Goal: Task Accomplishment & Management: Manage account settings

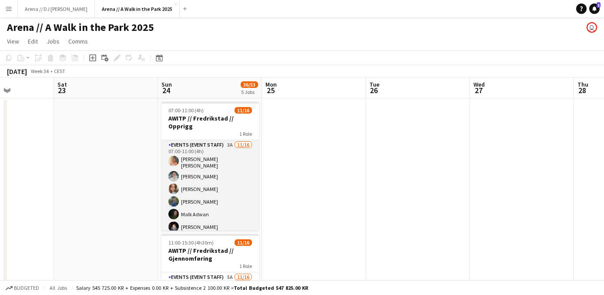
click at [212, 176] on app-card-role "Events (Event Staff) 3A [DATE] 07:00-11:00 (4h) [PERSON_NAME] [PERSON_NAME] [PE…" at bounding box center [211, 252] width 98 height 224
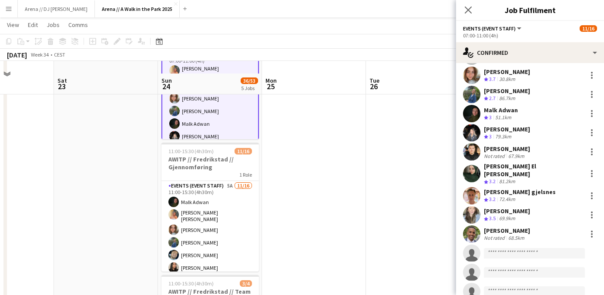
scroll to position [111, 0]
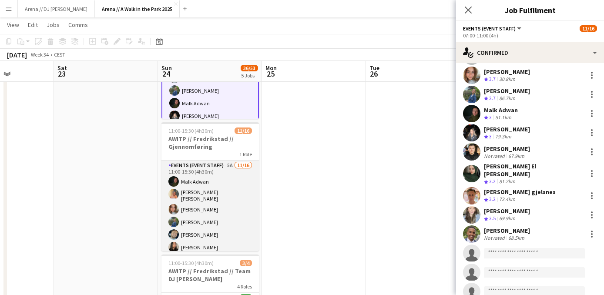
click at [223, 226] on app-card-role "Events (Event Staff) 5A [DATE] 11:00-15:30 (4h30m) [PERSON_NAME] [PERSON_NAME] …" at bounding box center [211, 273] width 98 height 224
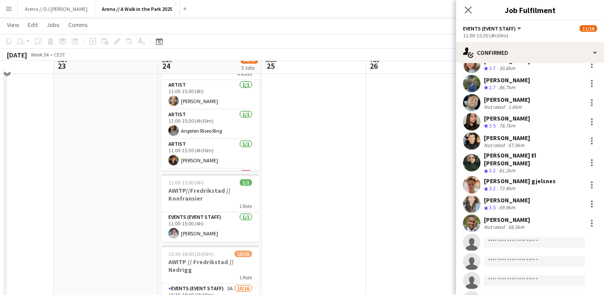
scroll to position [338, 0]
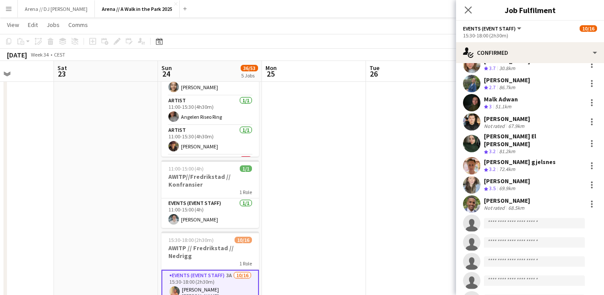
scroll to position [0, 0]
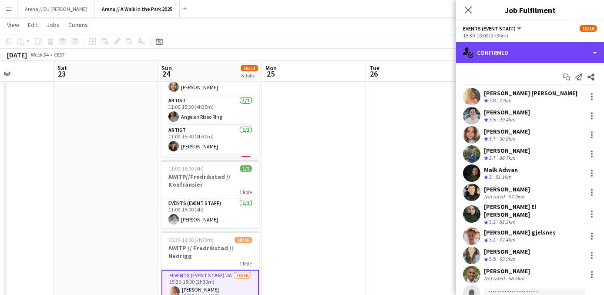
click at [582, 55] on div "single-neutral-actions-check-2 Confirmed" at bounding box center [530, 52] width 148 height 21
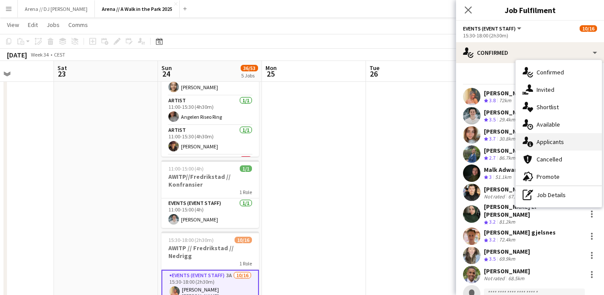
click at [556, 145] on div "single-neutral-actions-information Applicants" at bounding box center [559, 141] width 86 height 17
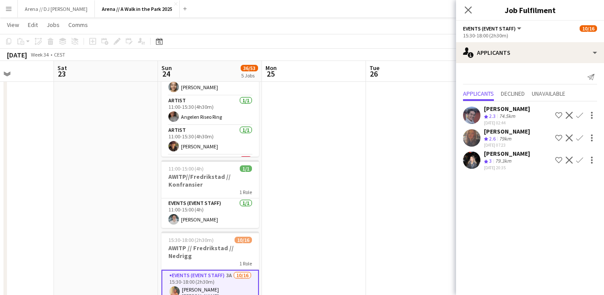
click at [414, 158] on app-date-cell at bounding box center [418, 69] width 104 height 619
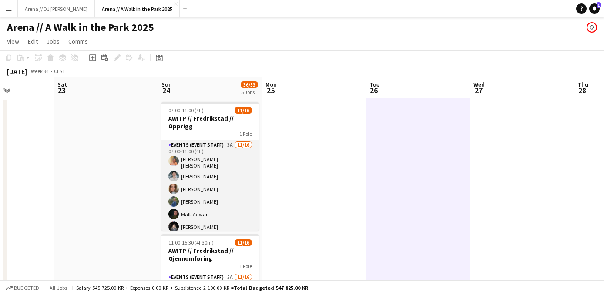
click at [213, 208] on app-card-role "Events (Event Staff) 3A [DATE] 07:00-11:00 (4h) [PERSON_NAME] [PERSON_NAME] [PE…" at bounding box center [211, 252] width 98 height 224
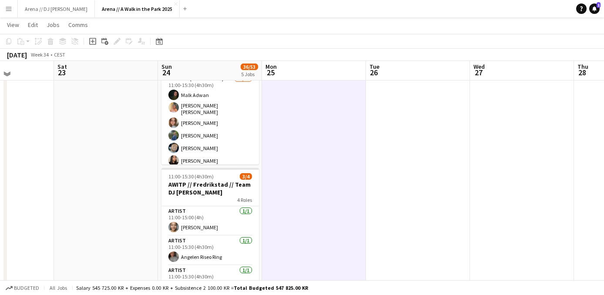
scroll to position [196, 0]
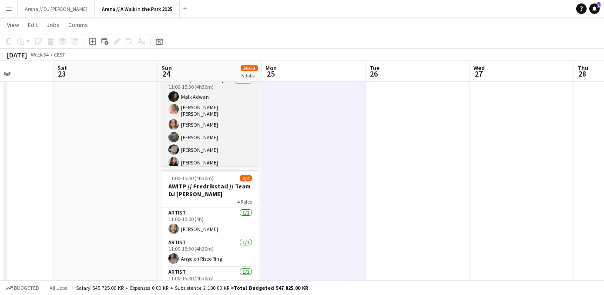
click at [213, 143] on app-card-role "Events (Event Staff) 5A [DATE] 11:00-15:30 (4h30m) [PERSON_NAME] [PERSON_NAME] …" at bounding box center [211, 188] width 98 height 224
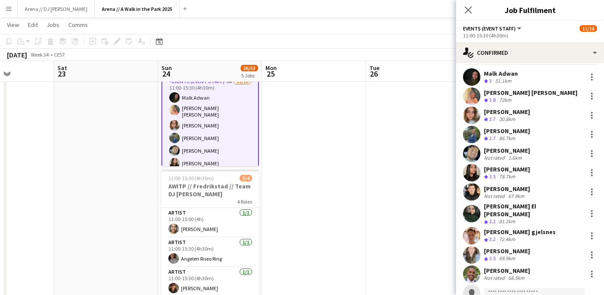
scroll to position [13, 0]
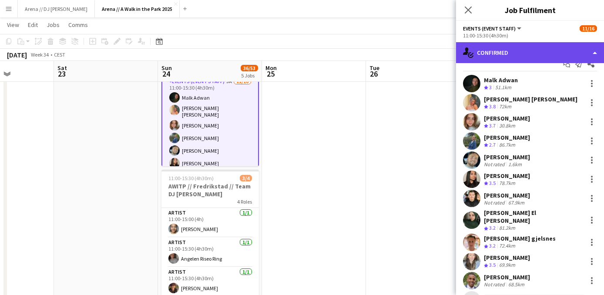
click at [563, 51] on div "single-neutral-actions-check-2 Confirmed" at bounding box center [530, 52] width 148 height 21
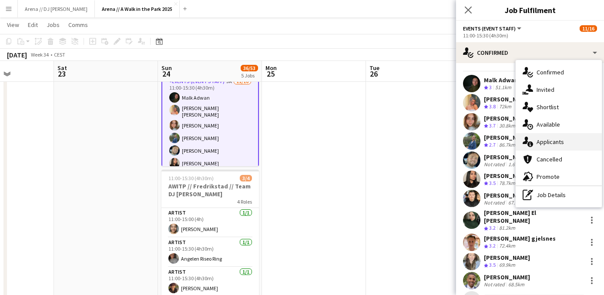
click at [564, 140] on div "single-neutral-actions-information Applicants" at bounding box center [559, 141] width 86 height 17
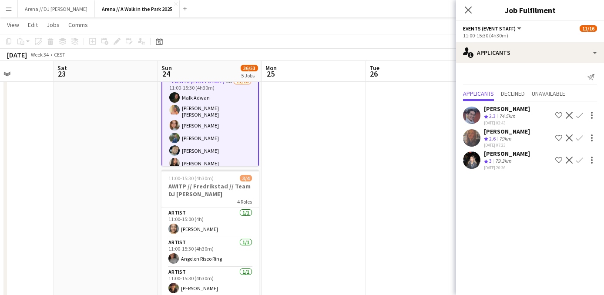
click at [580, 160] on app-icon "Confirm" at bounding box center [579, 160] width 7 height 7
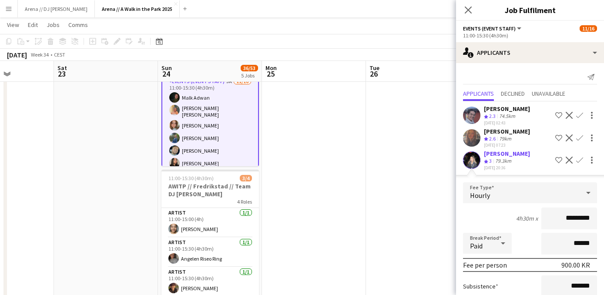
scroll to position [82, 0]
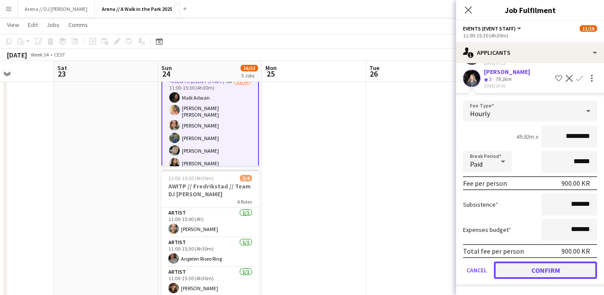
click at [536, 266] on button "Confirm" at bounding box center [545, 270] width 103 height 17
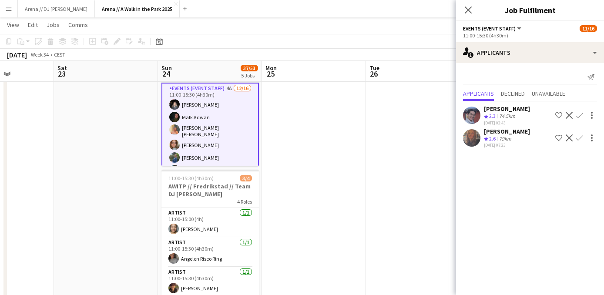
scroll to position [0, 0]
click at [322, 184] on app-date-cell at bounding box center [314, 211] width 104 height 619
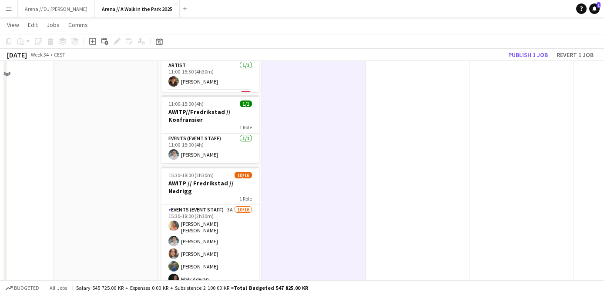
scroll to position [436, 0]
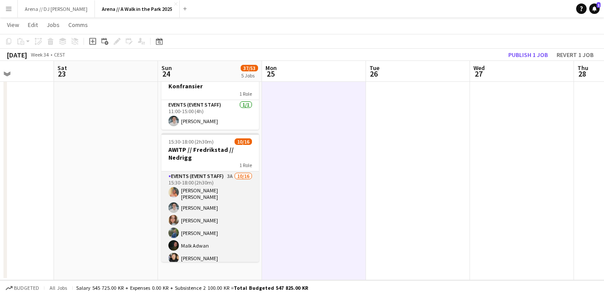
click at [215, 209] on app-card-role "Events (Event Staff) 3A [DATE] 15:30-18:00 (2h30m) [PERSON_NAME] [PERSON_NAME] …" at bounding box center [211, 284] width 98 height 224
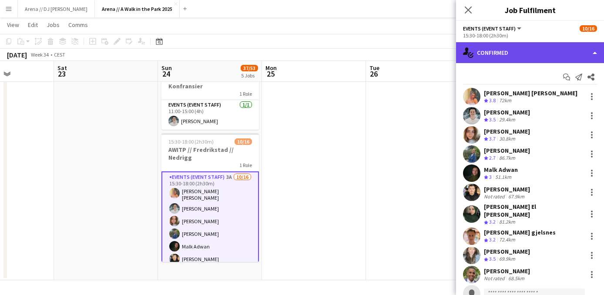
click at [554, 57] on div "single-neutral-actions-check-2 Confirmed" at bounding box center [530, 52] width 148 height 21
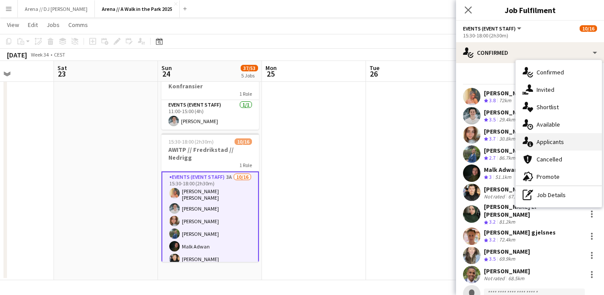
click at [555, 143] on div "single-neutral-actions-information Applicants" at bounding box center [559, 141] width 86 height 17
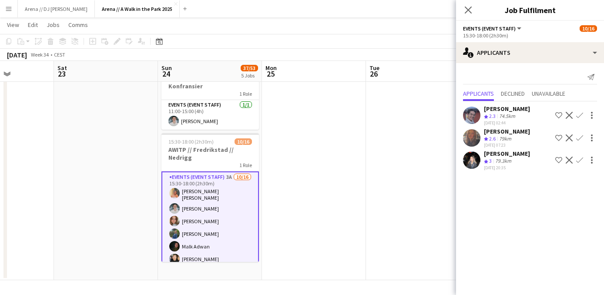
click at [579, 160] on app-icon "Confirm" at bounding box center [579, 160] width 7 height 7
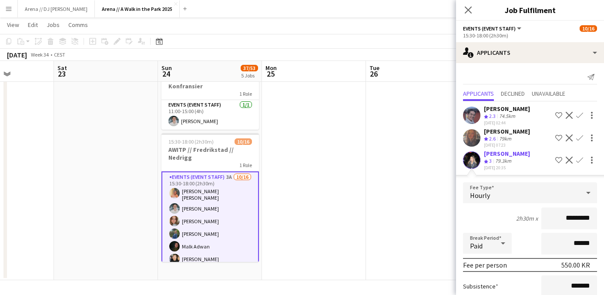
scroll to position [82, 0]
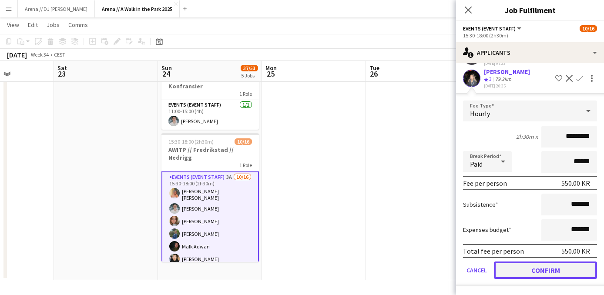
click at [549, 269] on button "Confirm" at bounding box center [545, 270] width 103 height 17
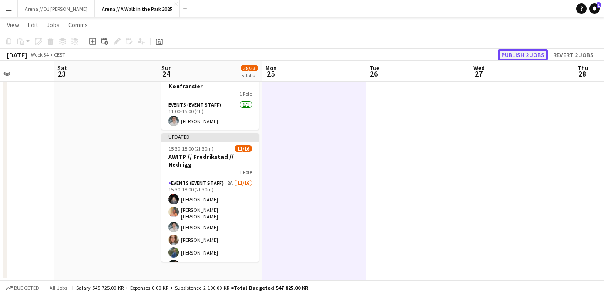
click at [526, 52] on button "Publish 2 jobs" at bounding box center [523, 54] width 50 height 11
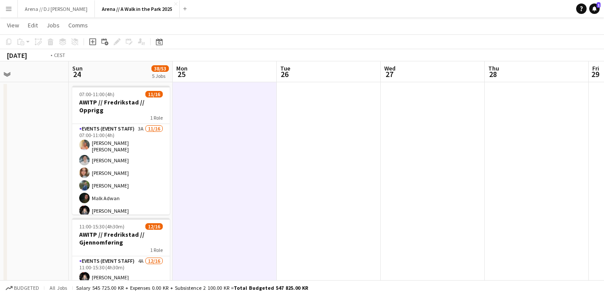
drag, startPoint x: 419, startPoint y: 162, endPoint x: 111, endPoint y: 168, distance: 307.4
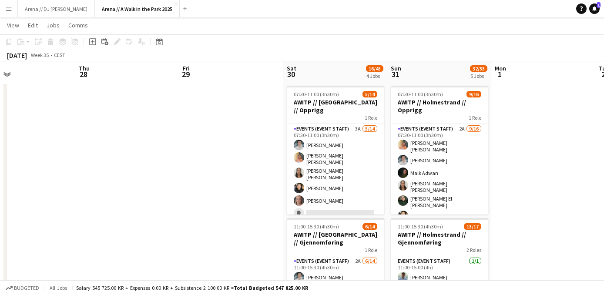
drag, startPoint x: 389, startPoint y: 153, endPoint x: 215, endPoint y: 153, distance: 173.3
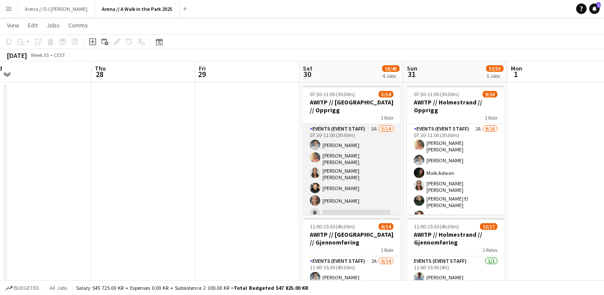
click at [349, 167] on app-card-role "Events (Event Staff) 3A [DATE] 07:30-11:00 (3h30m) [PERSON_NAME] [PERSON_NAME] …" at bounding box center [352, 223] width 98 height 199
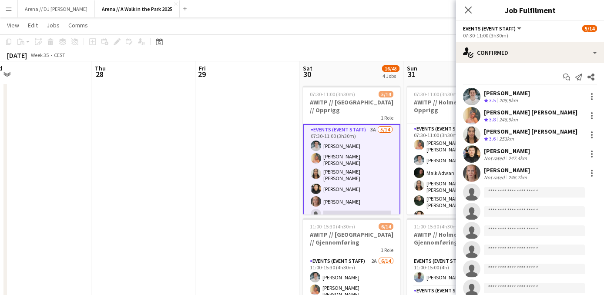
click at [545, 169] on div "[PERSON_NAME][GEOGRAPHIC_DATA] Not rated 246.7km" at bounding box center [530, 173] width 148 height 17
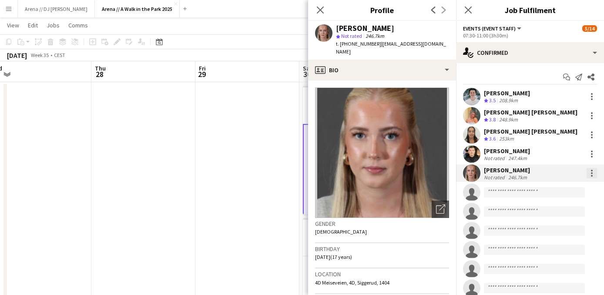
click at [595, 173] on div at bounding box center [592, 173] width 10 height 10
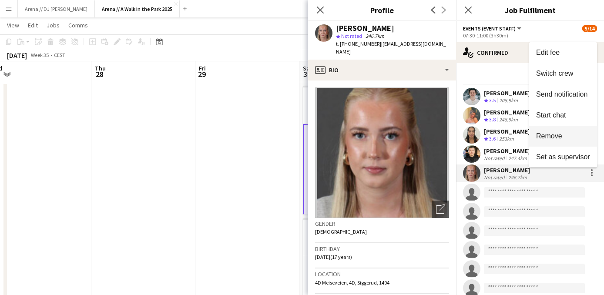
click at [568, 136] on span "Remove" at bounding box center [563, 136] width 54 height 8
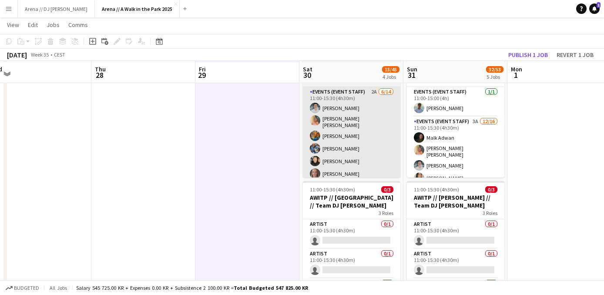
scroll to position [186, 0]
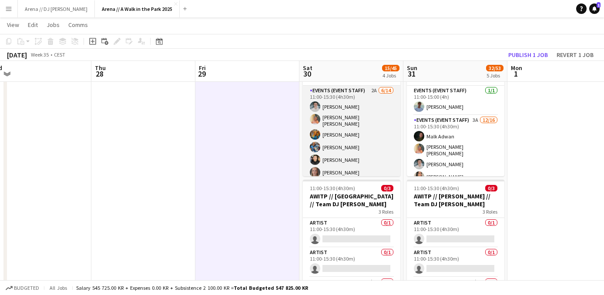
click at [340, 160] on app-card-role "Events (Event Staff) 2A [DATE] 11:00-15:30 (4h30m) [PERSON_NAME] [PERSON_NAME] …" at bounding box center [352, 184] width 98 height 196
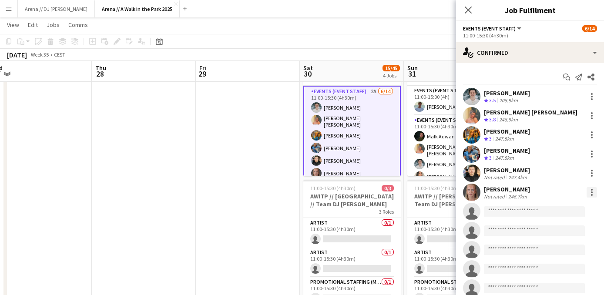
click at [592, 195] on div at bounding box center [592, 192] width 10 height 10
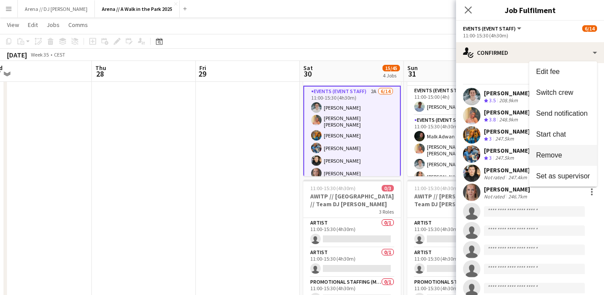
click at [562, 155] on span "Remove" at bounding box center [549, 154] width 26 height 7
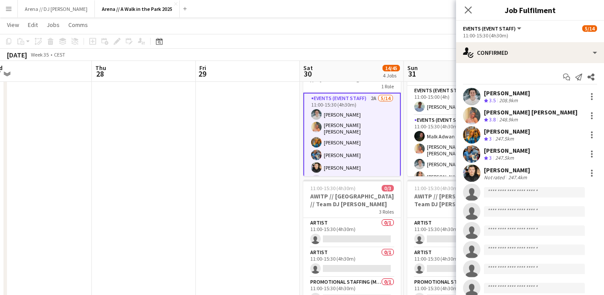
click at [259, 163] on app-date-cell at bounding box center [248, 221] width 104 height 619
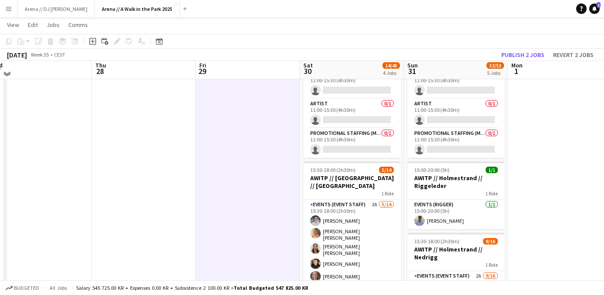
scroll to position [337, 0]
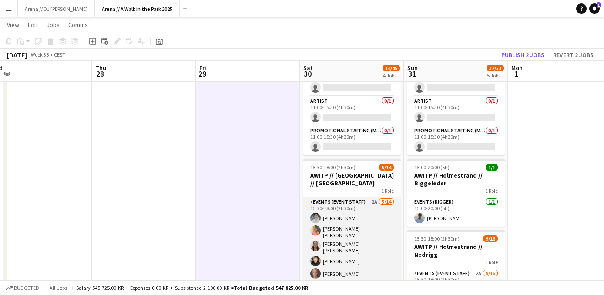
click at [348, 233] on app-card-role "Events (Event Staff) 2A [DATE] 15:30-18:00 (2h30m) [PERSON_NAME] [PERSON_NAME] …" at bounding box center [352, 296] width 98 height 199
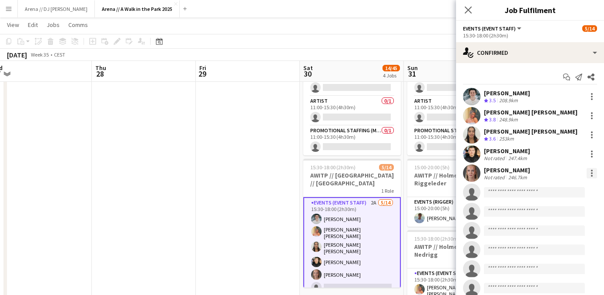
click at [592, 175] on div at bounding box center [592, 176] width 2 height 2
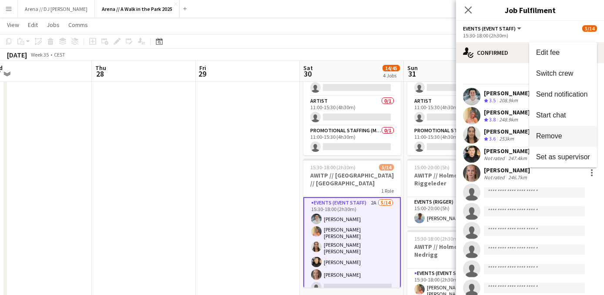
click at [566, 137] on span "Remove" at bounding box center [563, 136] width 54 height 8
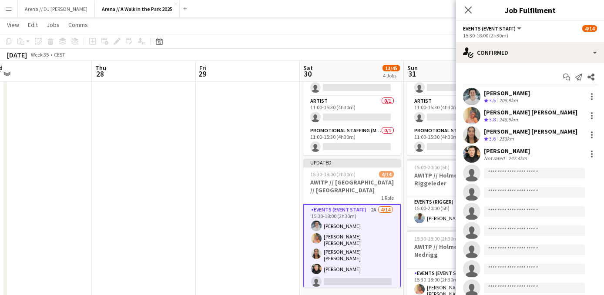
click at [256, 162] on app-date-cell at bounding box center [248, 69] width 104 height 619
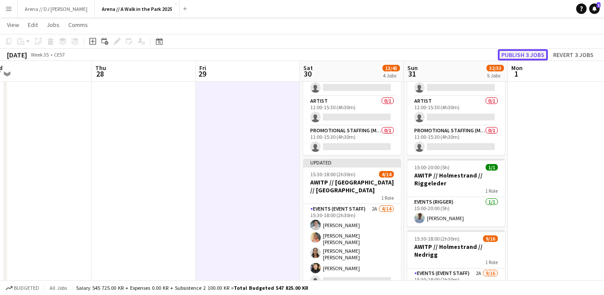
click at [525, 55] on button "Publish 3 jobs" at bounding box center [523, 54] width 50 height 11
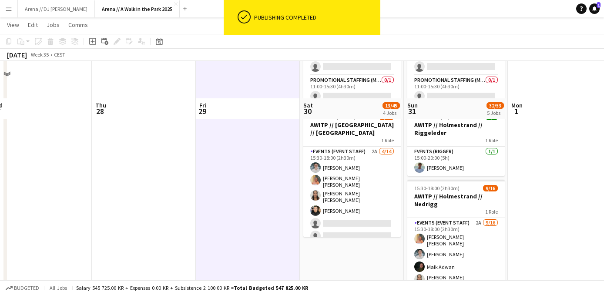
scroll to position [436, 0]
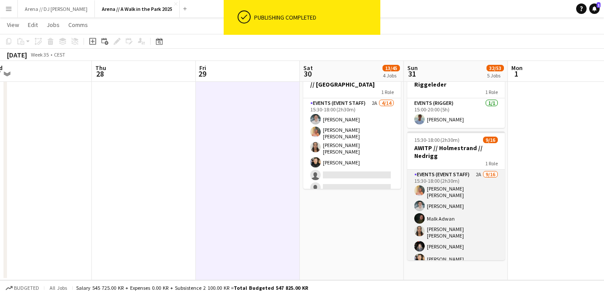
click at [437, 246] on app-card-role "Events (Event Staff) 2A [DATE] 15:30-18:00 (2h30m) [PERSON_NAME] [PERSON_NAME] …" at bounding box center [456, 282] width 98 height 224
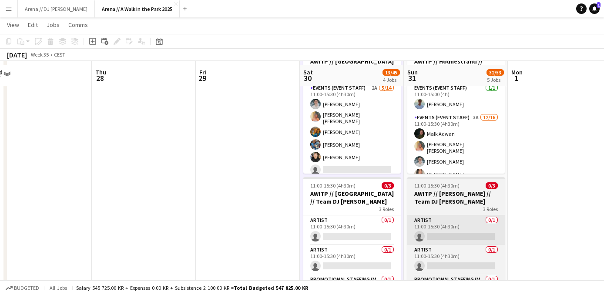
scroll to position [177, 0]
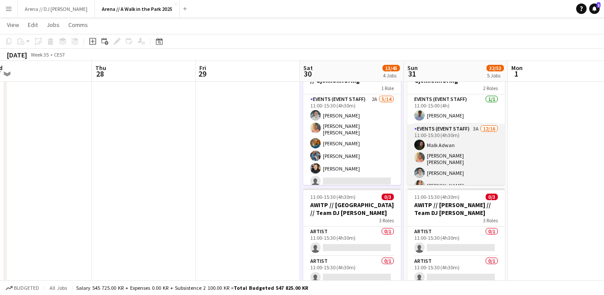
click at [475, 153] on app-card-role "Events (Event Staff) 3A [DATE] 11:00-15:30 (4h30m) [PERSON_NAME] [PERSON_NAME] …" at bounding box center [456, 236] width 98 height 224
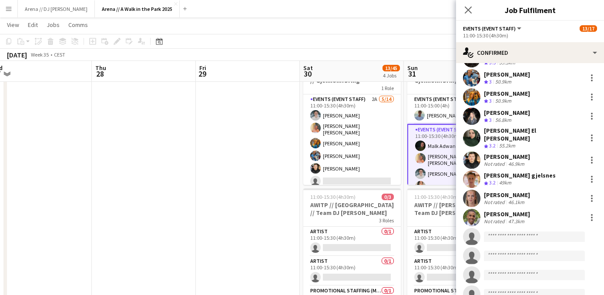
scroll to position [98, 0]
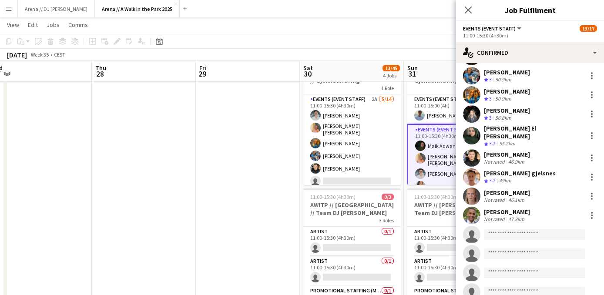
click at [277, 235] on app-date-cell at bounding box center [248, 229] width 104 height 619
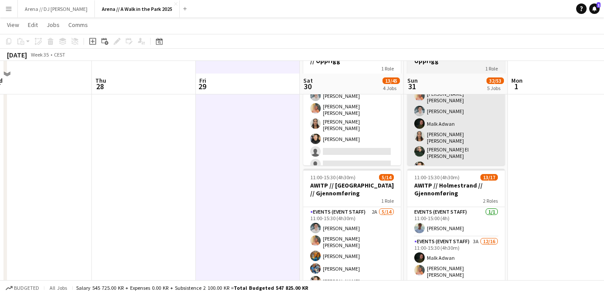
scroll to position [63, 0]
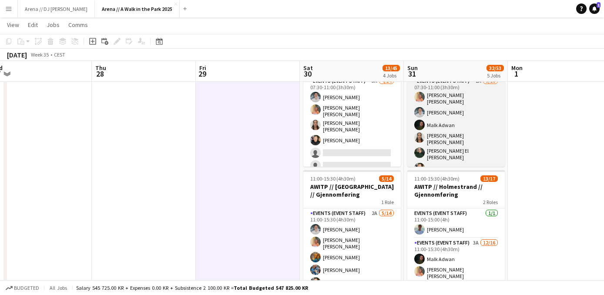
click at [472, 130] on app-card-role "Events (Event Staff) 2A [DATE] 07:30-11:00 (3h30m) [PERSON_NAME] [PERSON_NAME] …" at bounding box center [456, 189] width 98 height 227
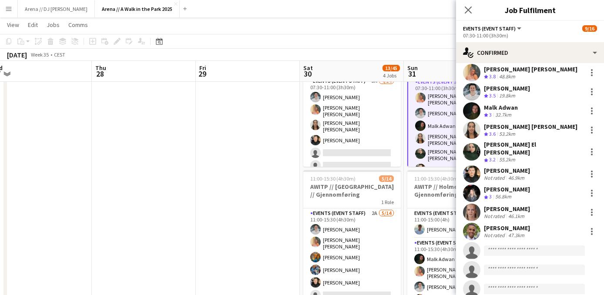
scroll to position [29, 0]
